Goal: Information Seeking & Learning: Learn about a topic

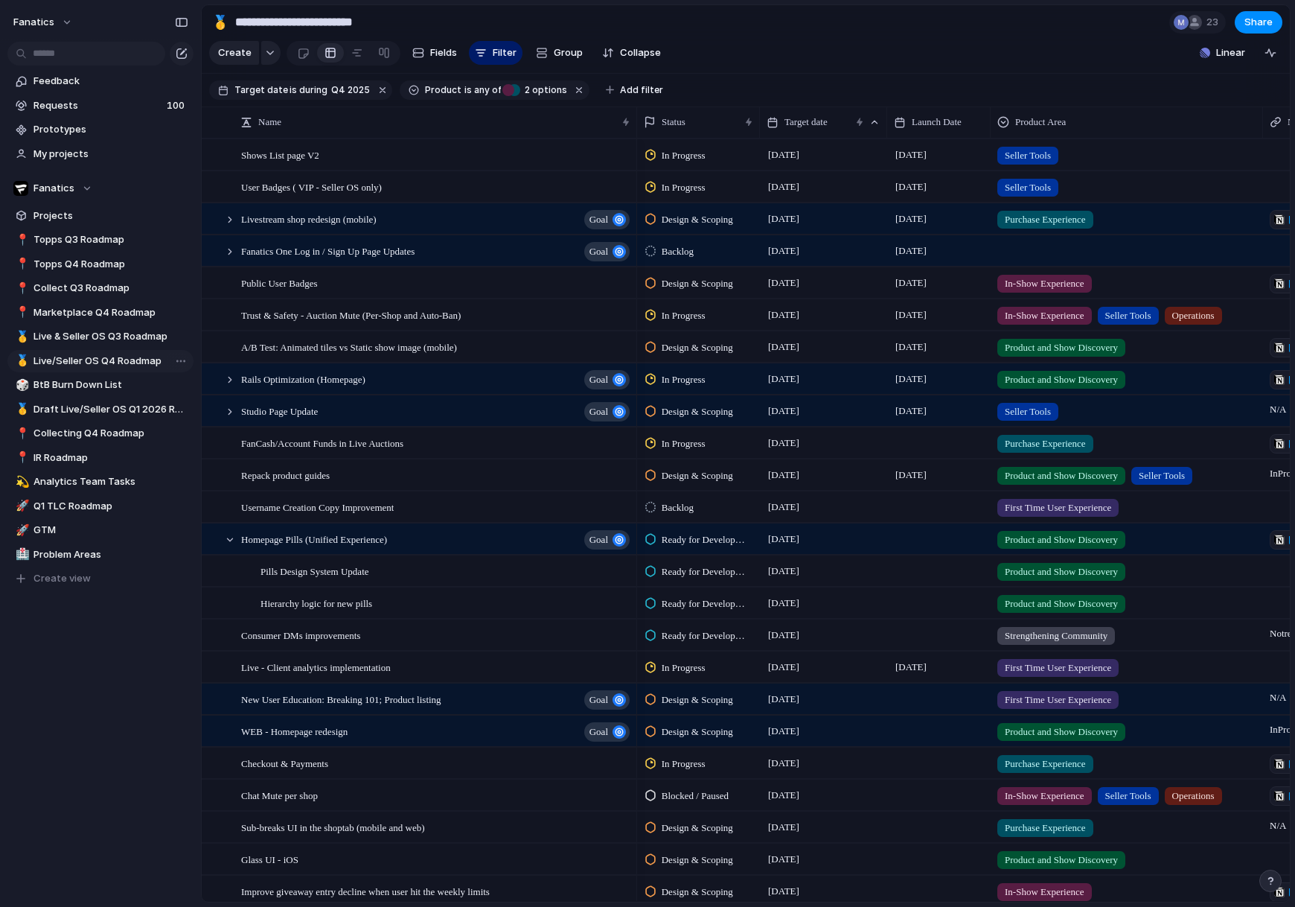
click at [107, 356] on span "Live/Seller OS Q4 Roadmap" at bounding box center [110, 361] width 155 height 15
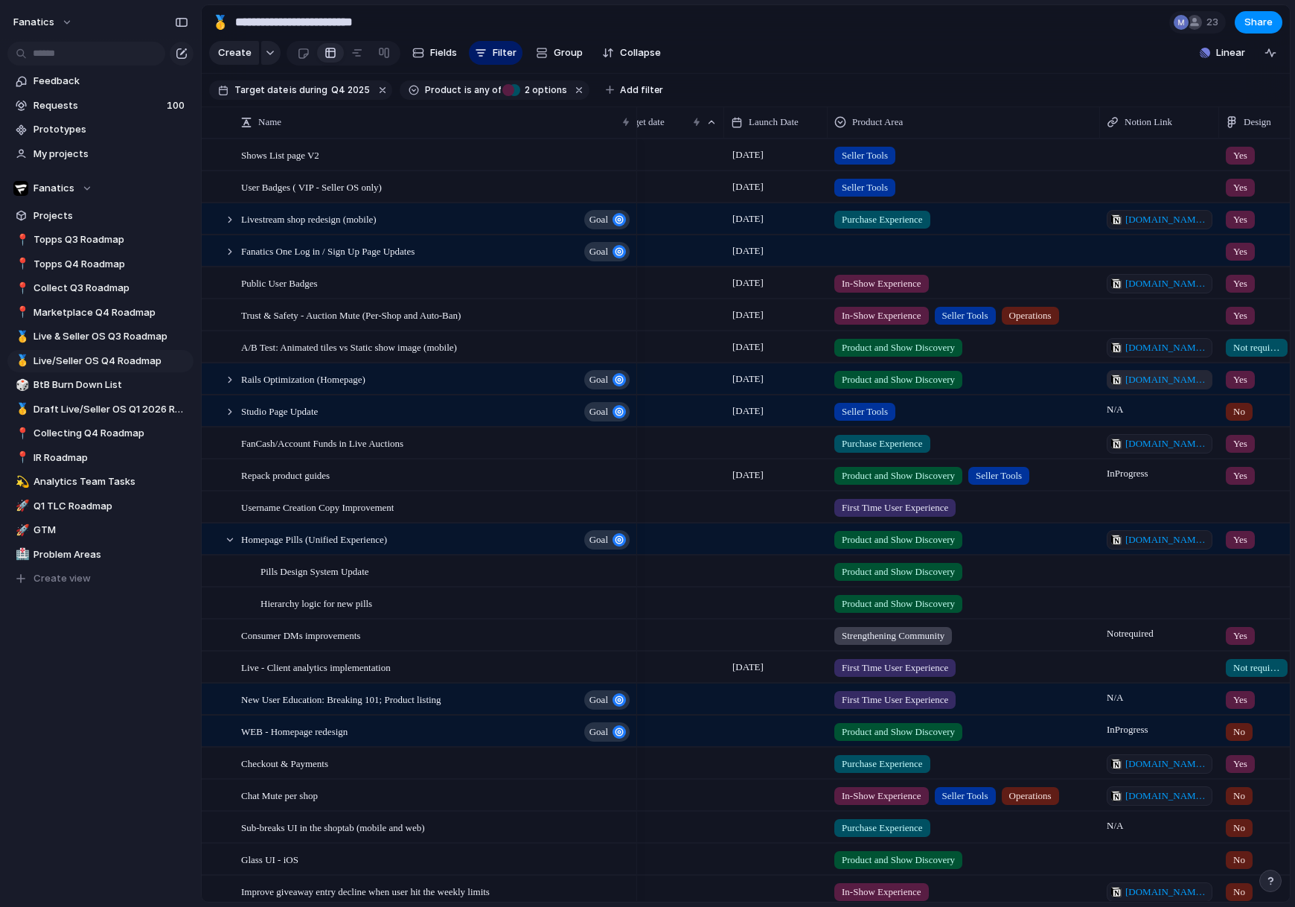
click at [1136, 379] on span "[DOMAIN_NAME][URL]" at bounding box center [1166, 379] width 83 height 15
click at [691, 537] on div "[DATE]" at bounding box center [661, 536] width 126 height 24
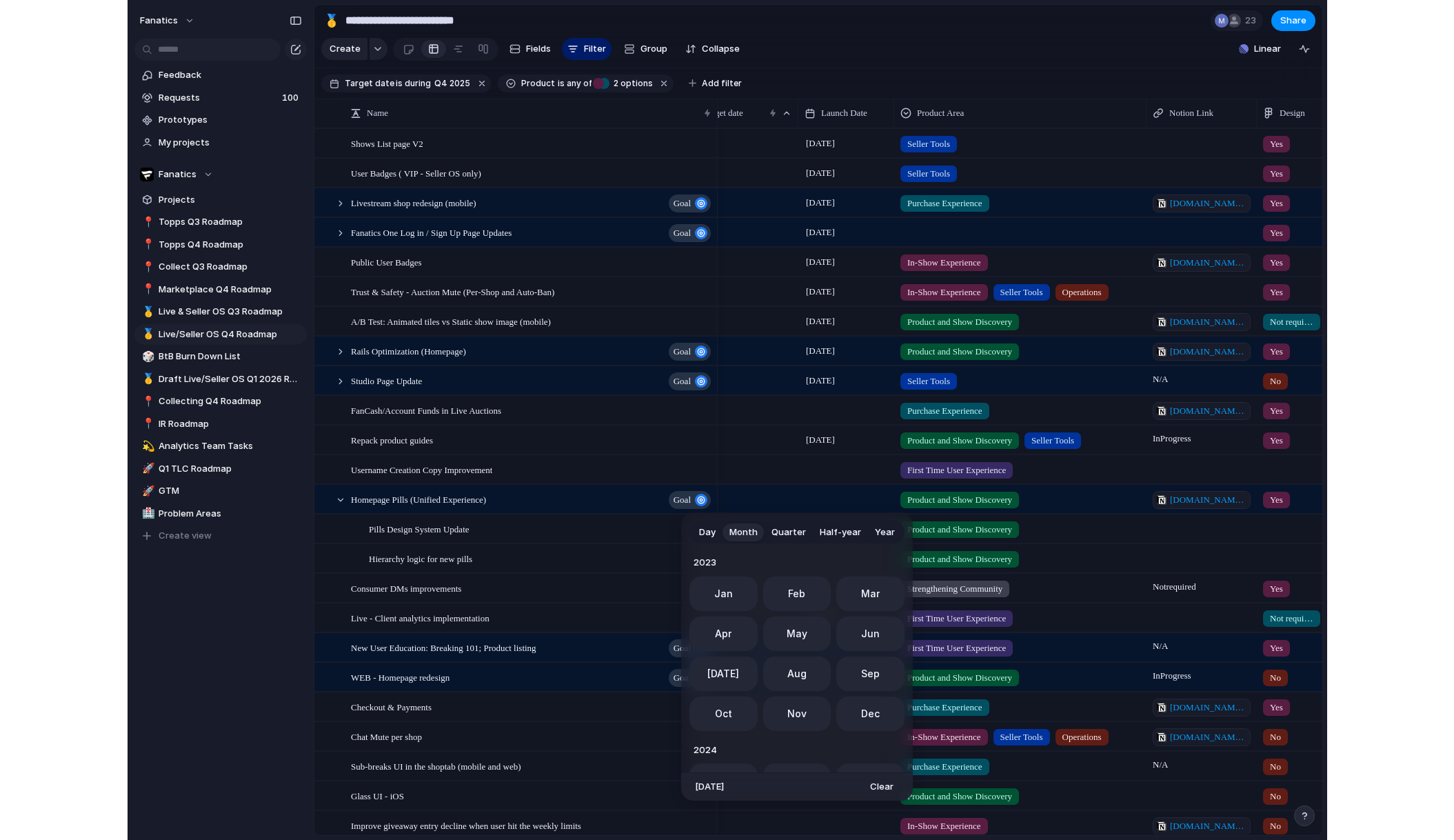
scroll to position [379, 0]
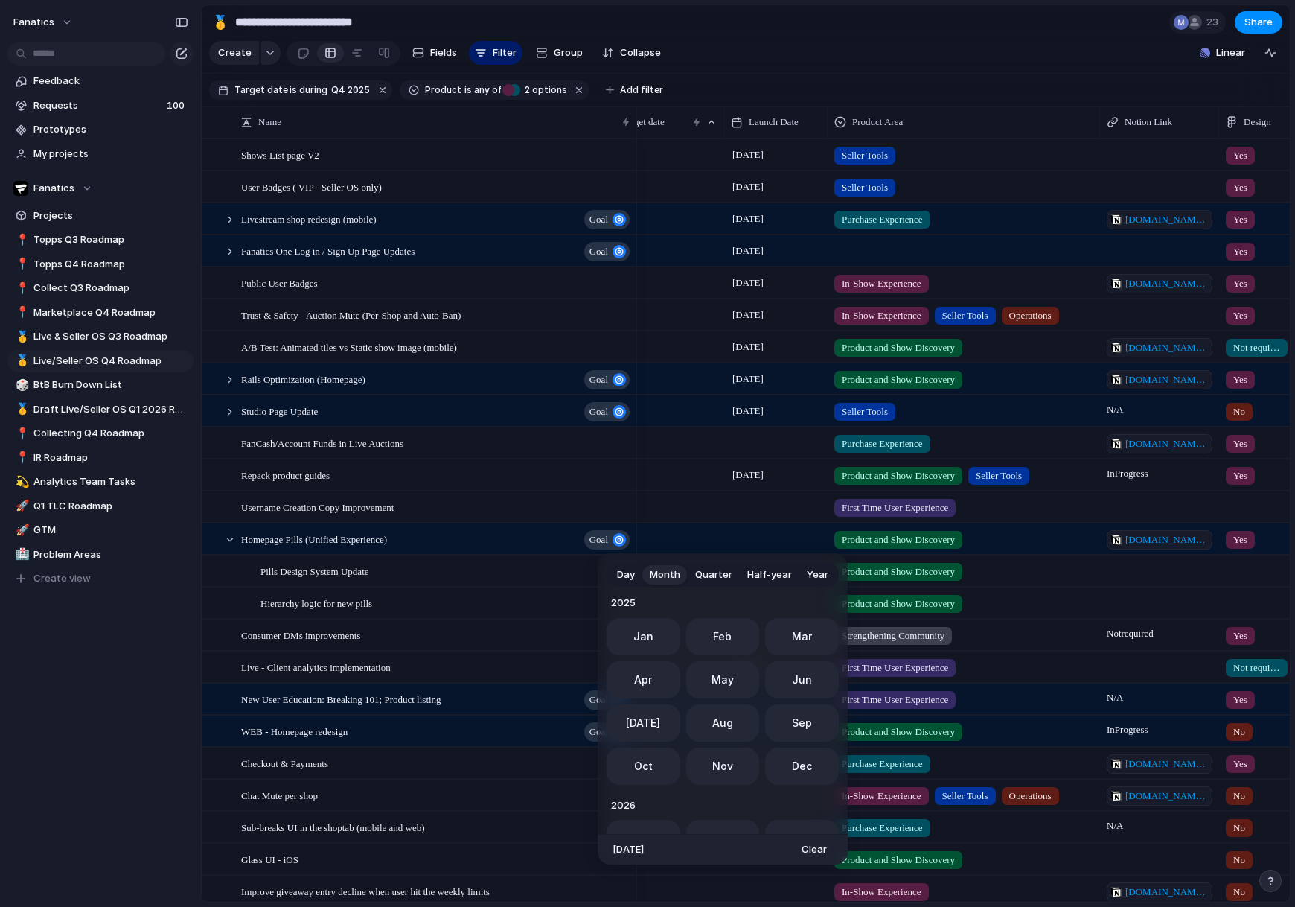
click at [782, 62] on div "Day Month Quarter Half-year Year [DATE] Feb Mar Apr May Jun [DATE] Aug Sep Oct …" at bounding box center [647, 453] width 1295 height 907
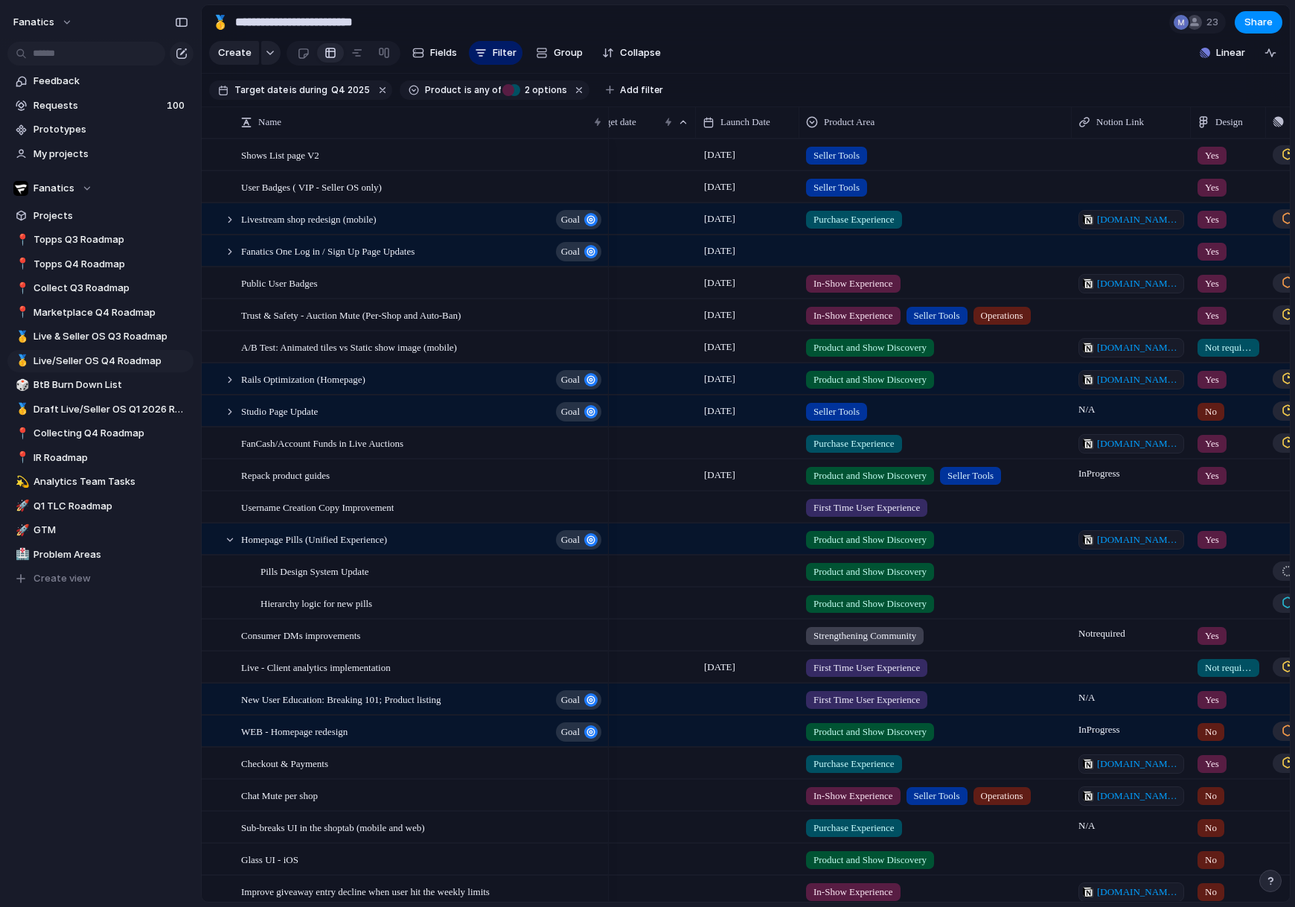
drag, startPoint x: 636, startPoint y: 123, endPoint x: 620, endPoint y: 125, distance: 15.8
click at [612, 125] on div at bounding box center [607, 121] width 7 height 31
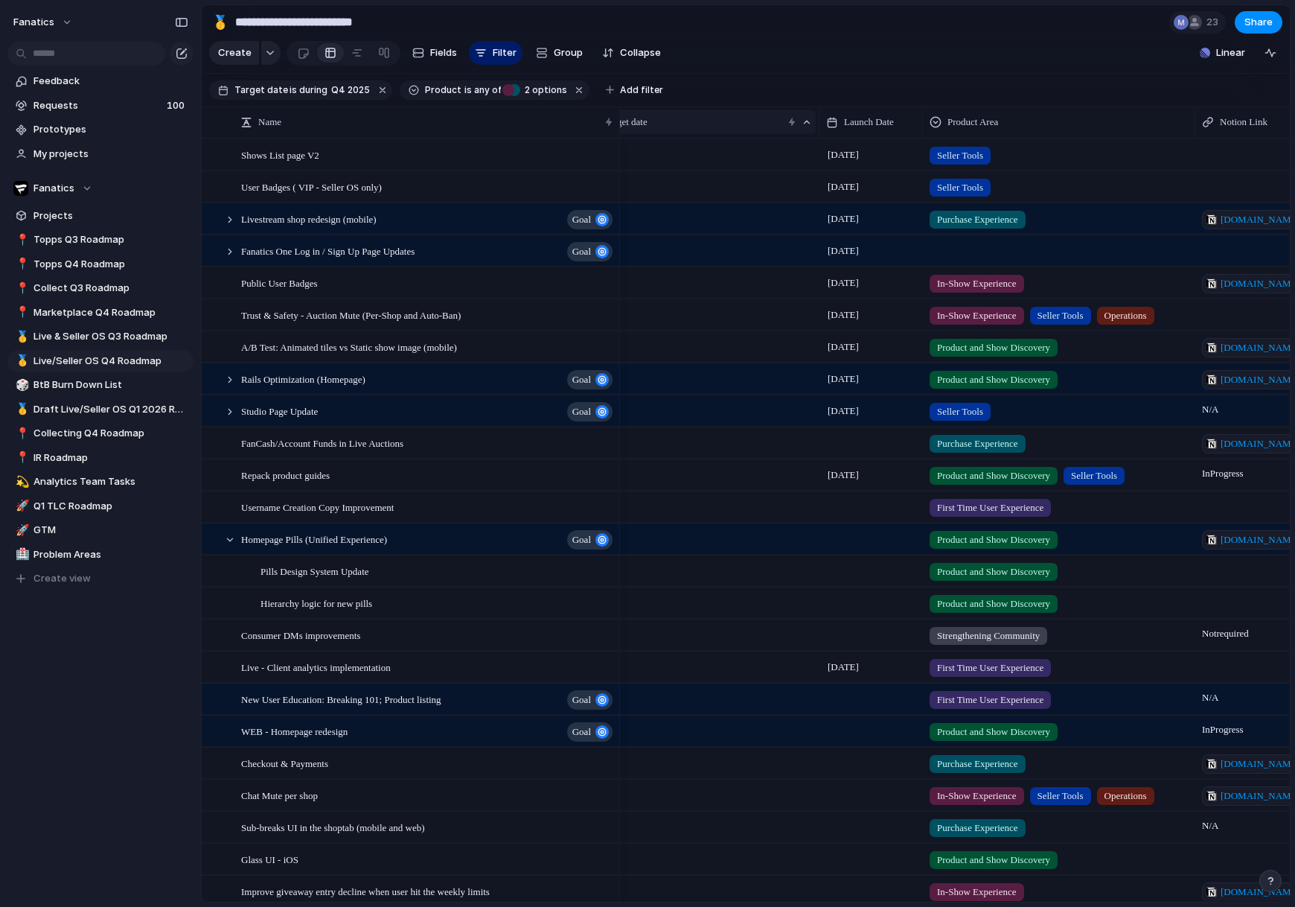
drag, startPoint x: 703, startPoint y: 125, endPoint x: 799, endPoint y: 128, distance: 96.1
click at [816, 126] on div at bounding box center [818, 121] width 7 height 31
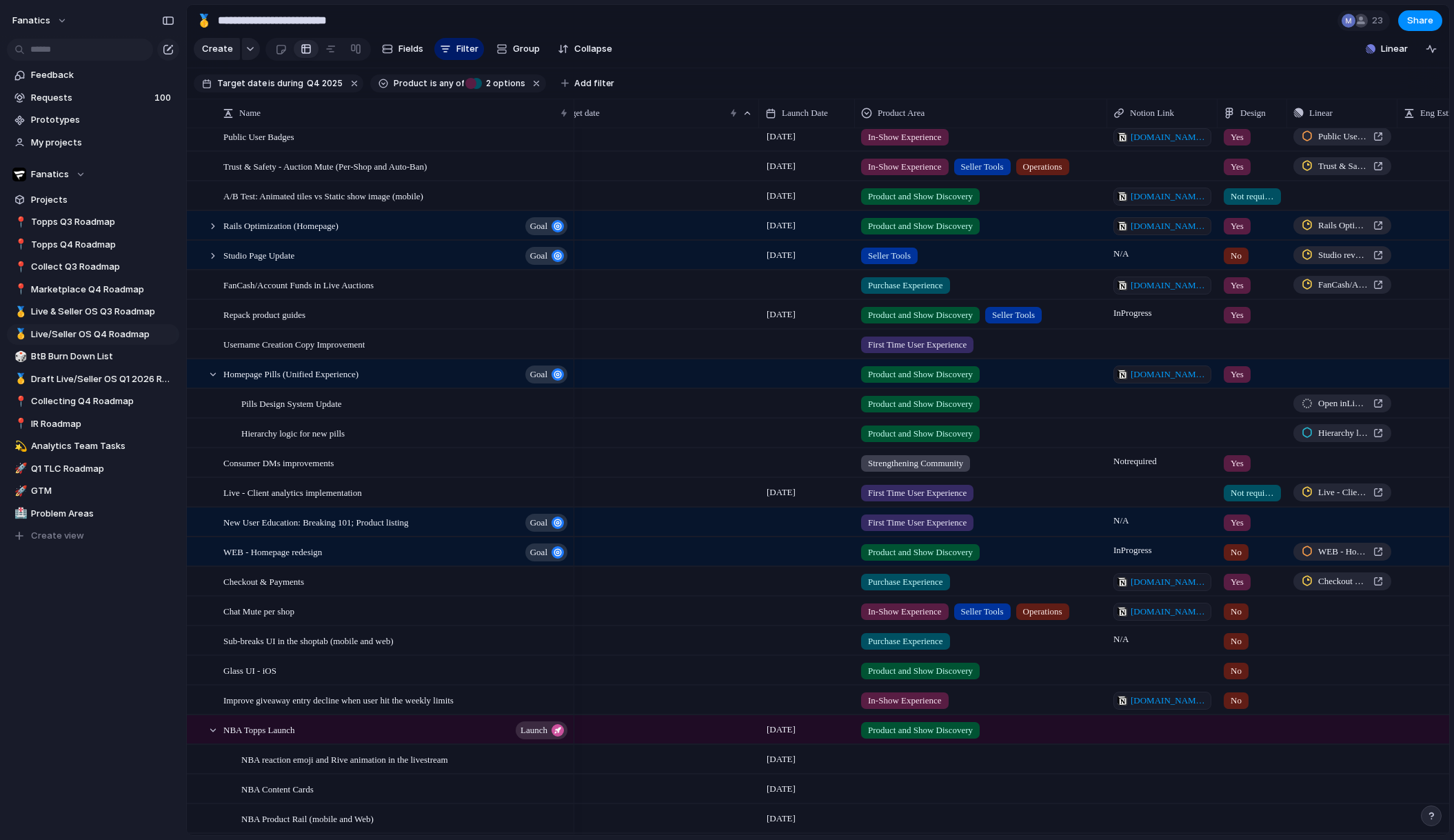
scroll to position [125, 0]
click at [600, 225] on div "[DATE]" at bounding box center [648, 221] width 220 height 22
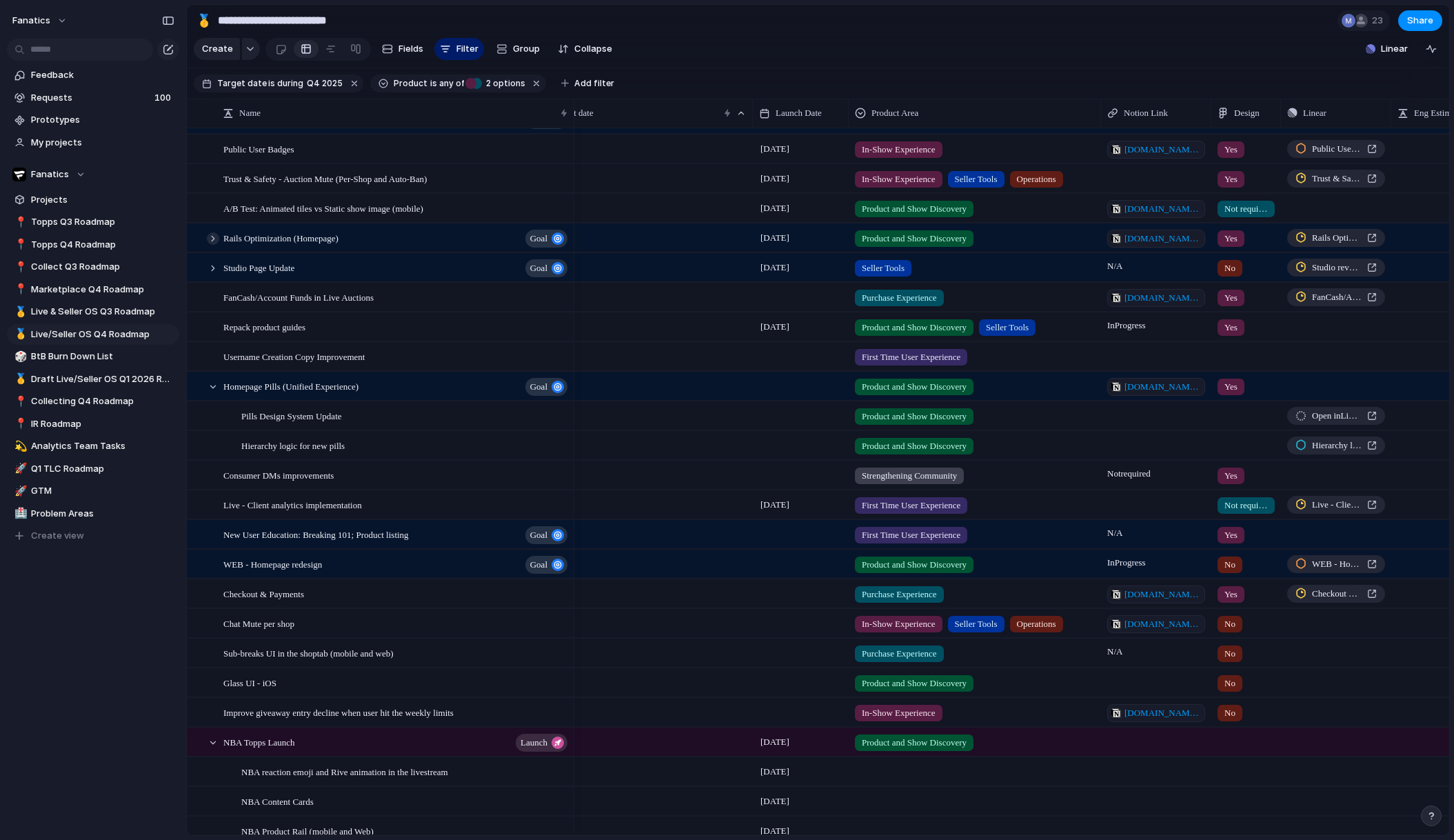
click at [214, 240] on div at bounding box center [212, 238] width 12 height 12
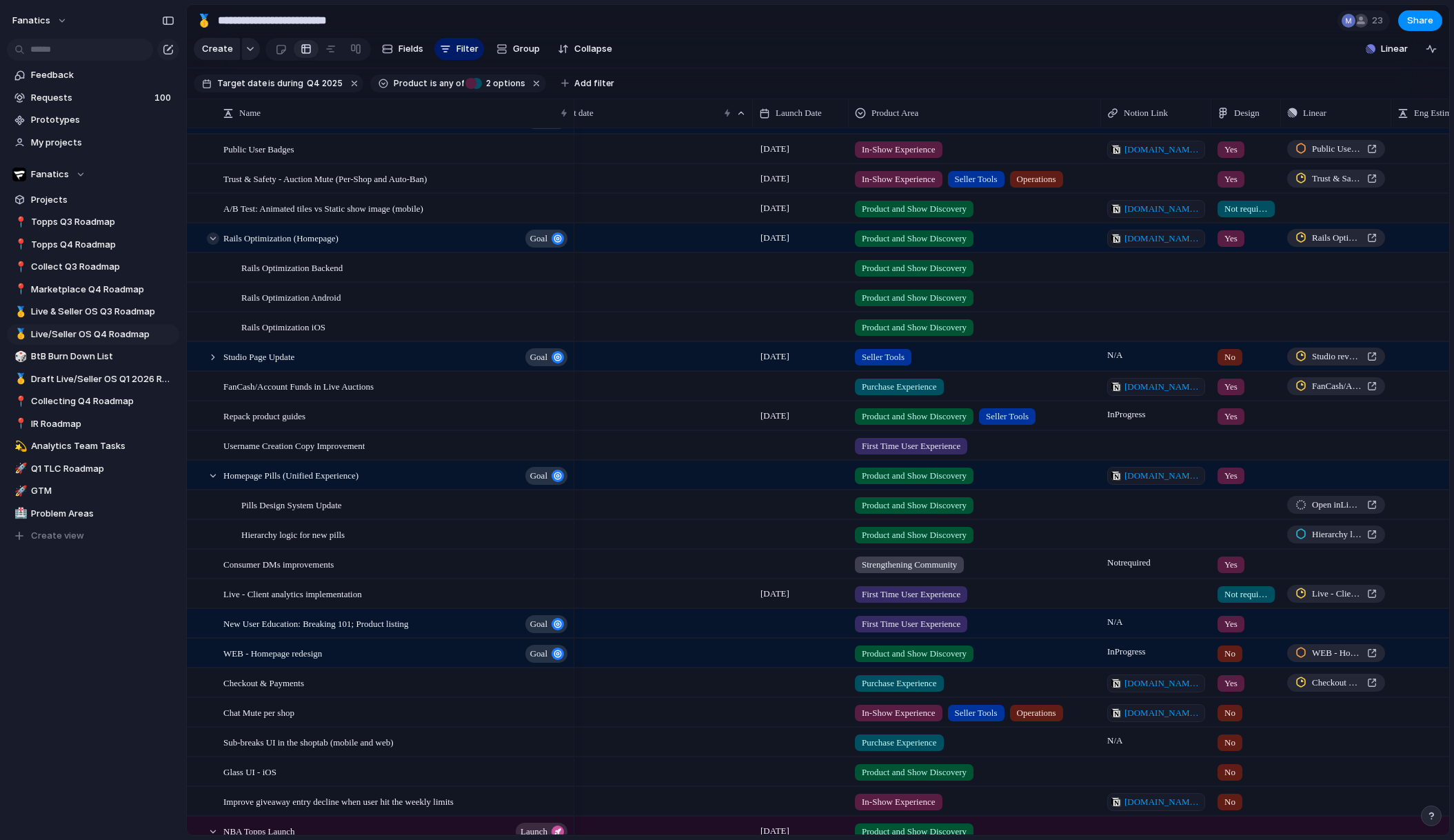
click at [214, 240] on div at bounding box center [212, 238] width 12 height 12
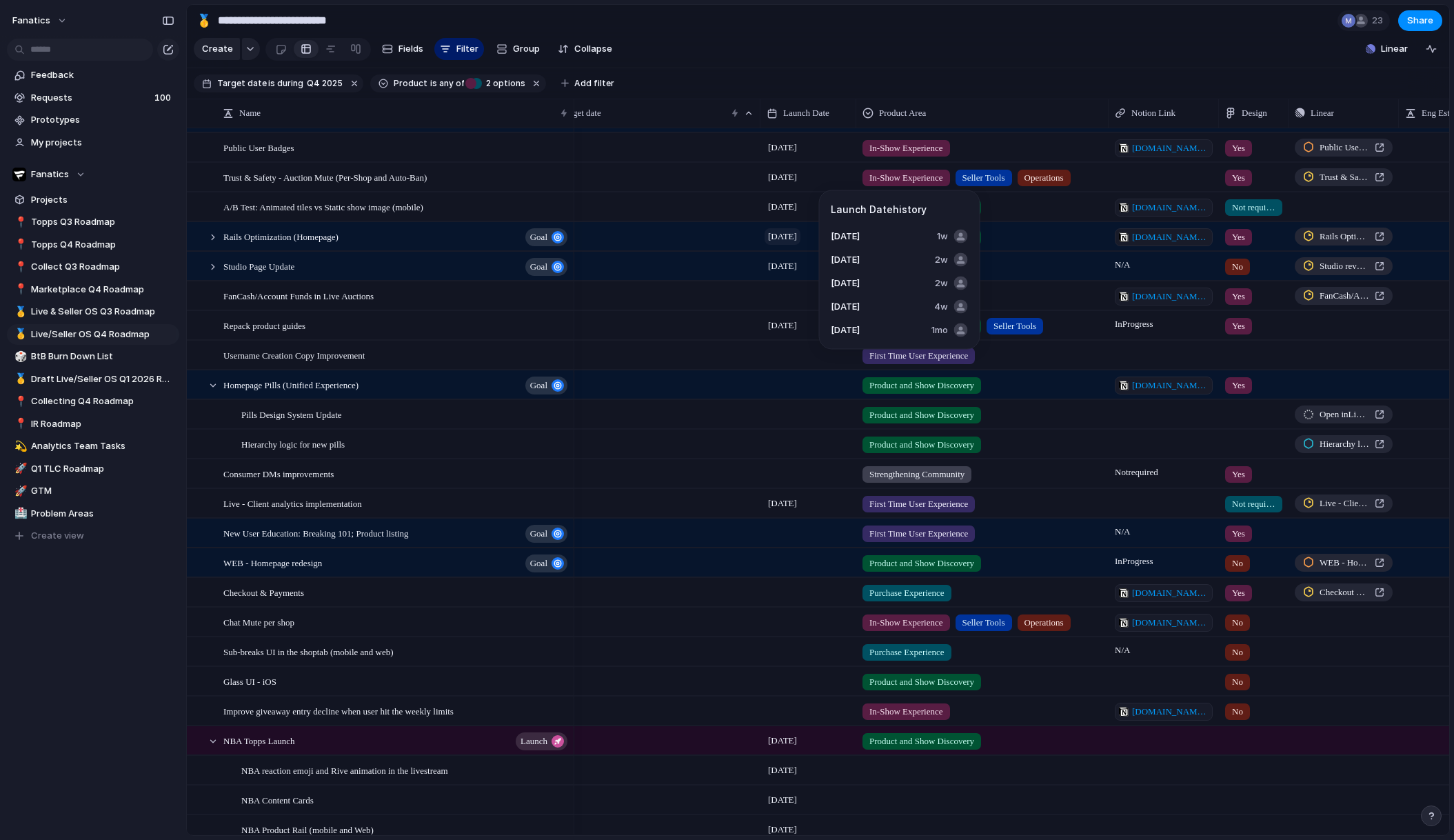
scroll to position [0, 149]
